Goal: Information Seeking & Learning: Learn about a topic

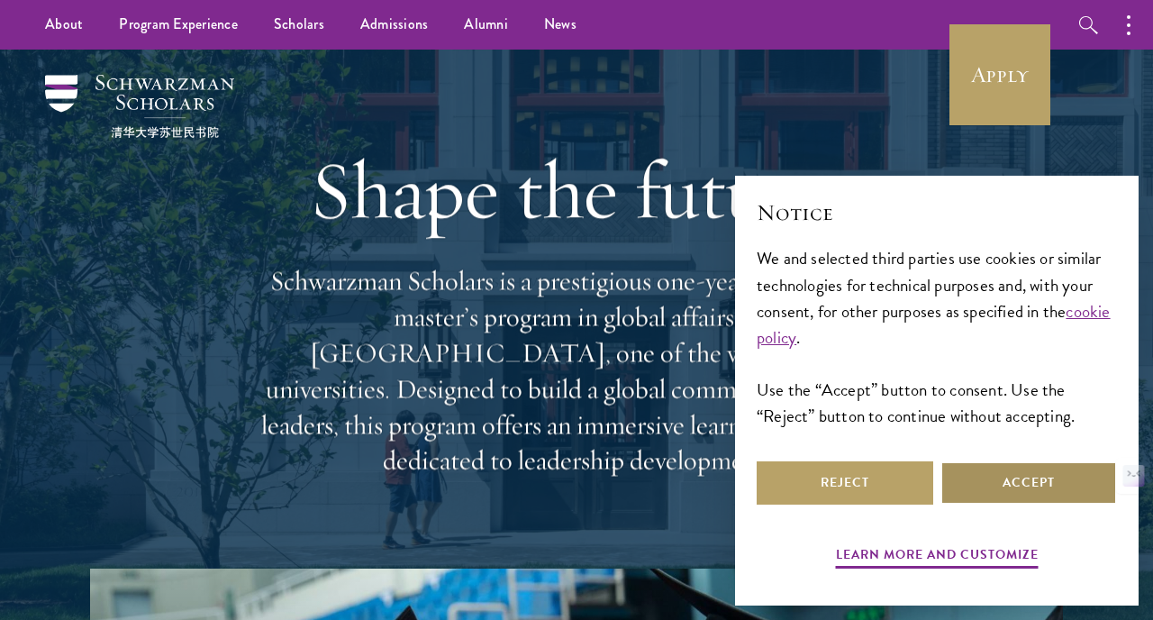
click at [1005, 477] on button "Accept" at bounding box center [1028, 482] width 177 height 43
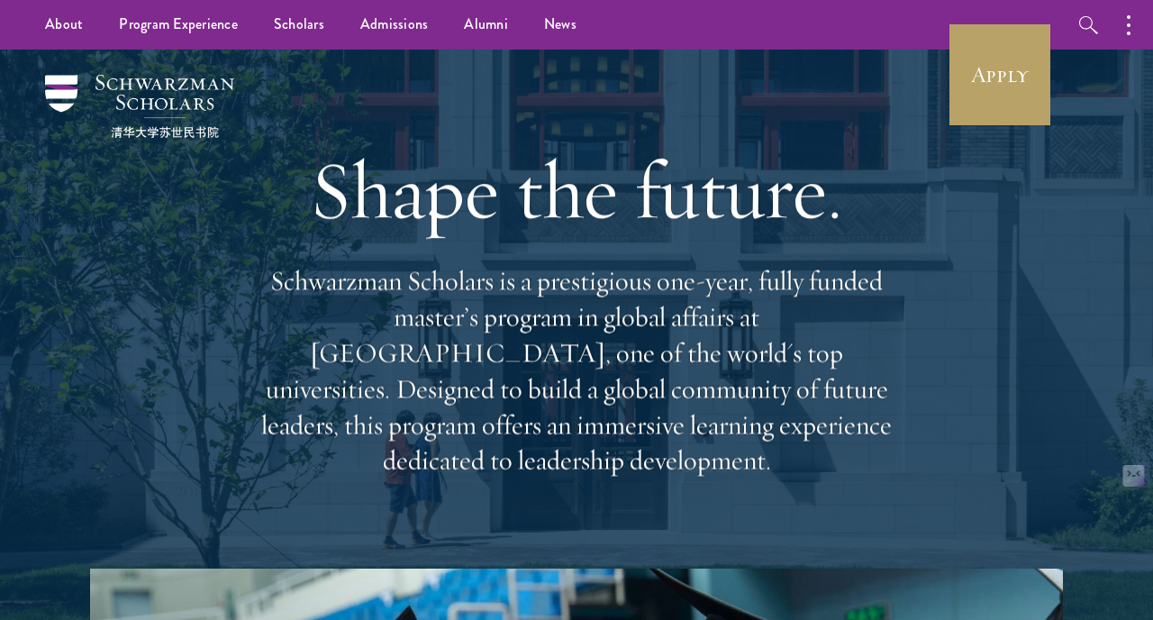
click at [310, 291] on p "Schwarzman Scholars is a prestigious one-year, fully funded master’s program in…" at bounding box center [576, 370] width 649 height 215
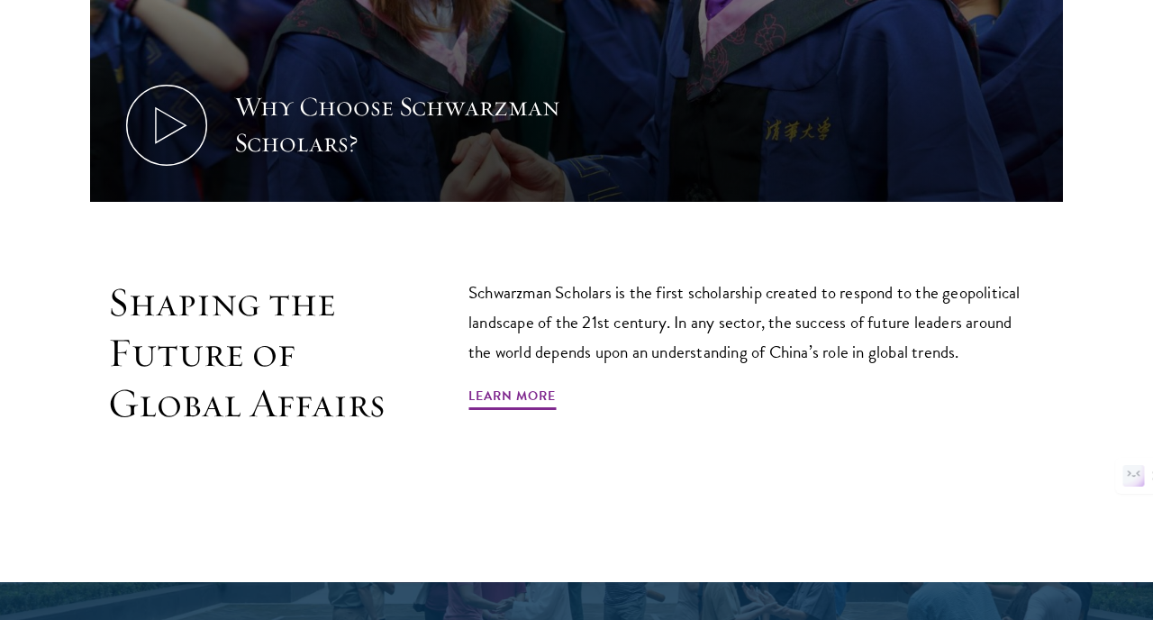
scroll to position [923, 0]
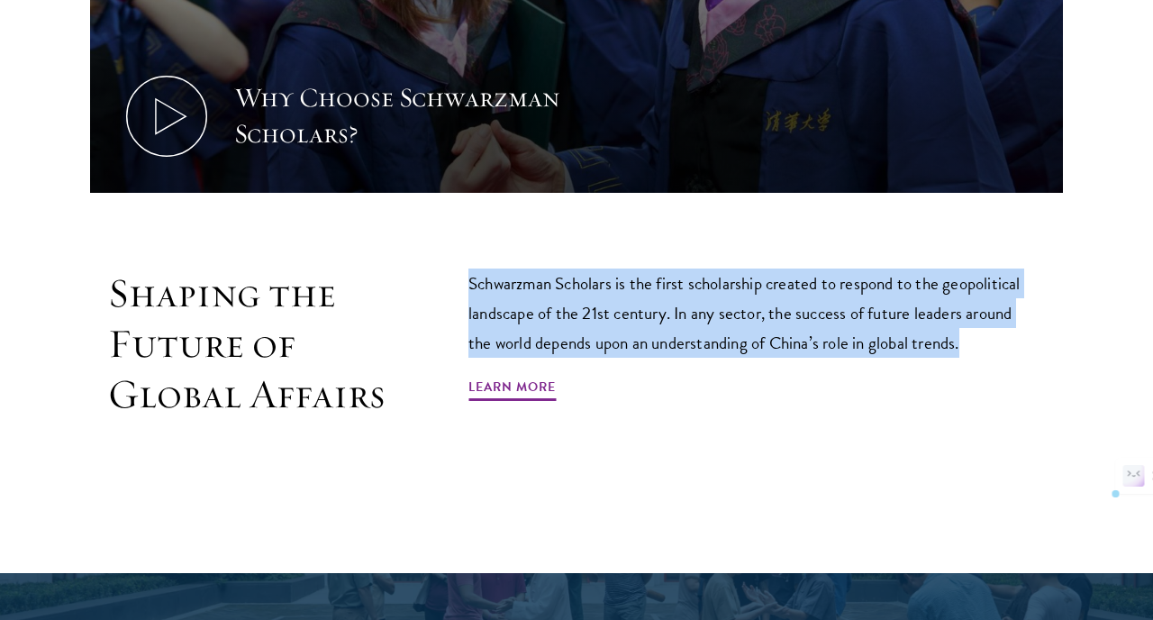
drag, startPoint x: 468, startPoint y: 250, endPoint x: 968, endPoint y: 314, distance: 504.0
click at [968, 314] on p "Schwarzman Scholars is the first scholarship created to respond to the geopolit…" at bounding box center [752, 312] width 568 height 89
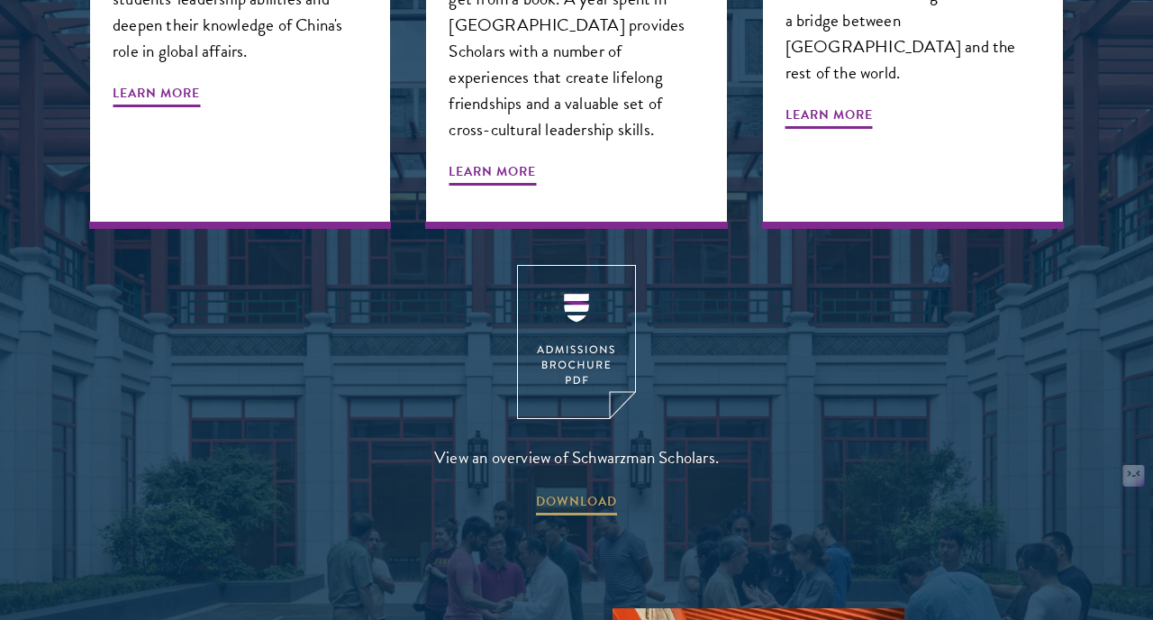
scroll to position [2310, 0]
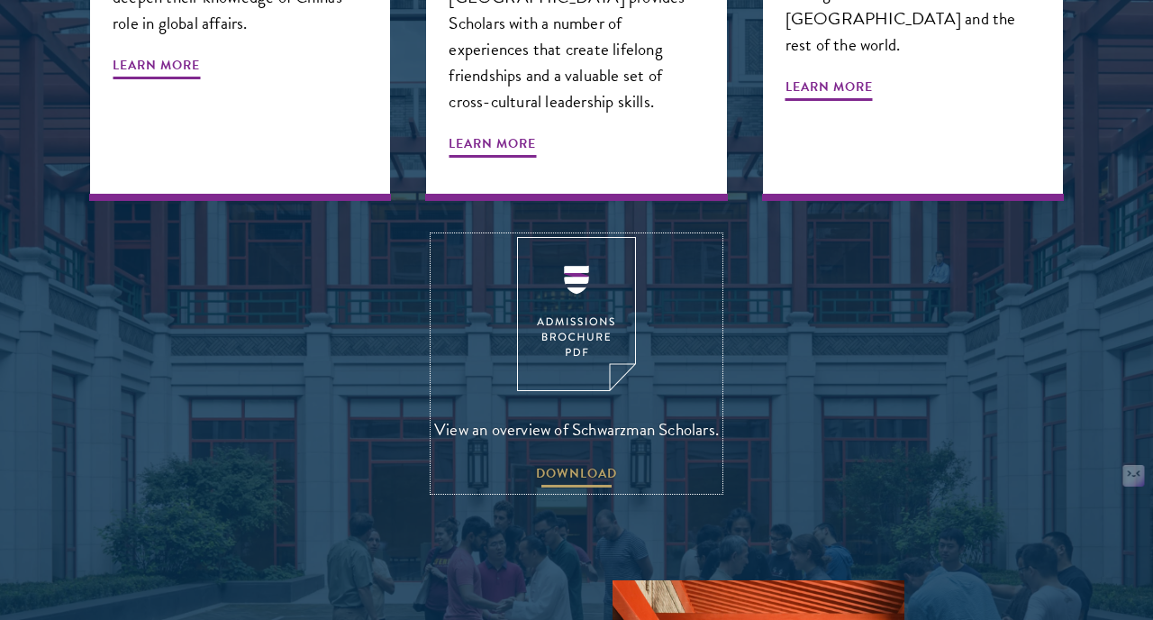
click at [568, 462] on span "DOWNLOAD" at bounding box center [576, 476] width 81 height 28
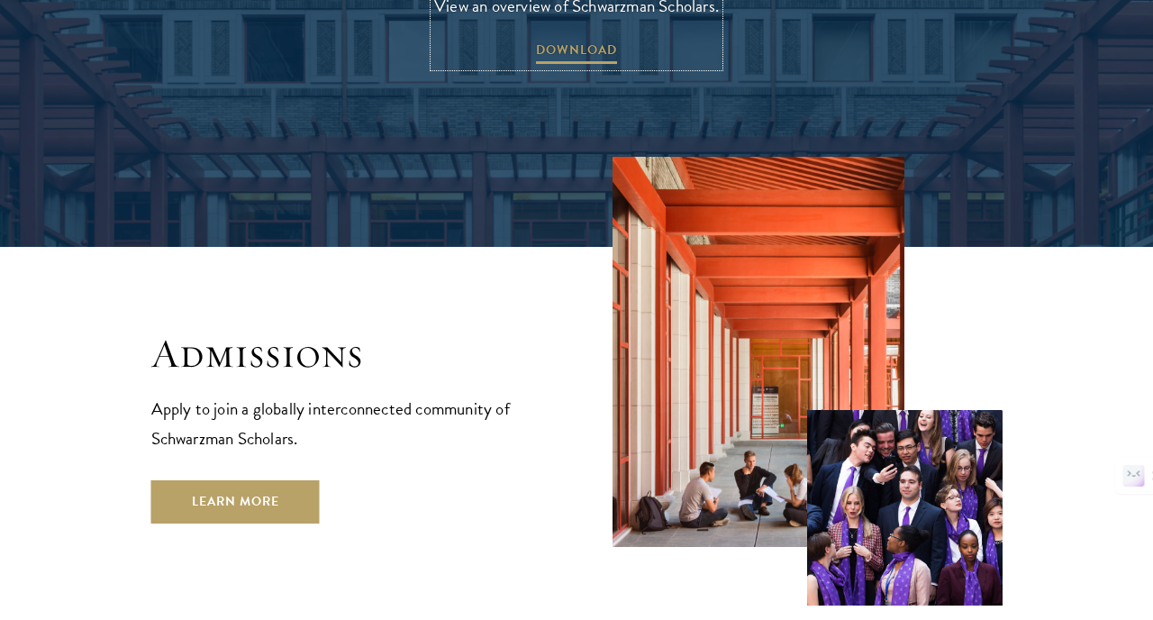
scroll to position [2747, 0]
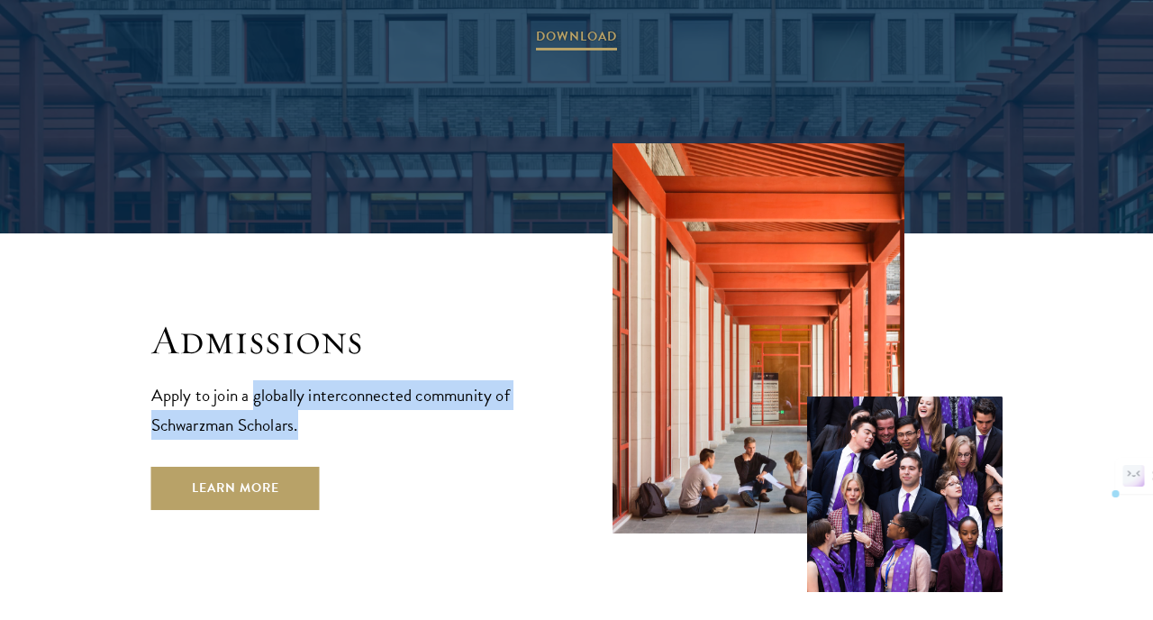
drag, startPoint x: 255, startPoint y: 305, endPoint x: 384, endPoint y: 324, distance: 130.2
click at [384, 380] on p "Apply to join a globally interconnected community of Schwarzman Scholars." at bounding box center [346, 409] width 390 height 59
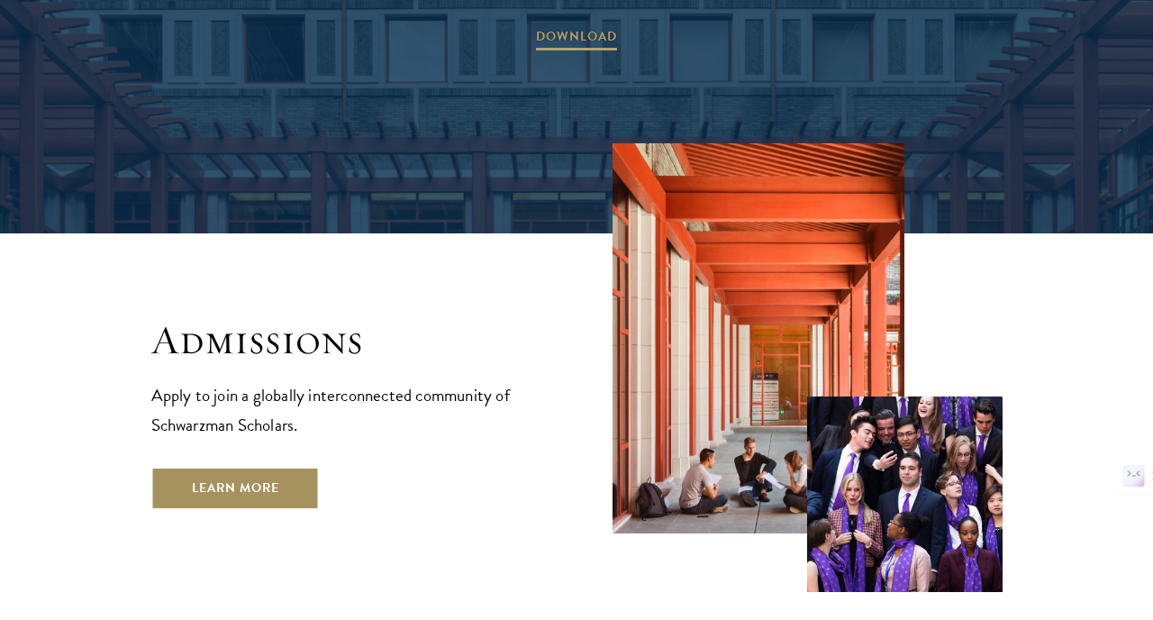
click at [251, 467] on link "Learn More" at bounding box center [235, 488] width 168 height 43
